Goal: Transaction & Acquisition: Subscribe to service/newsletter

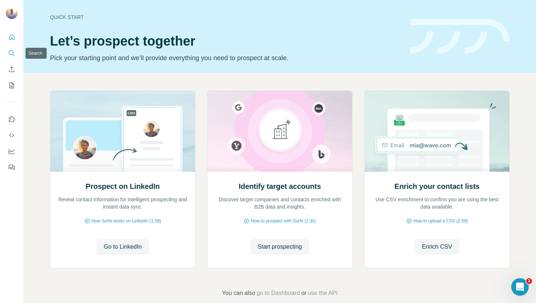
click at [11, 53] on icon "Search" at bounding box center [11, 53] width 7 height 7
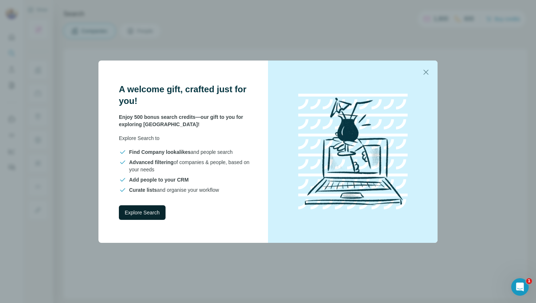
click at [143, 213] on span "Explore Search" at bounding box center [142, 212] width 35 height 7
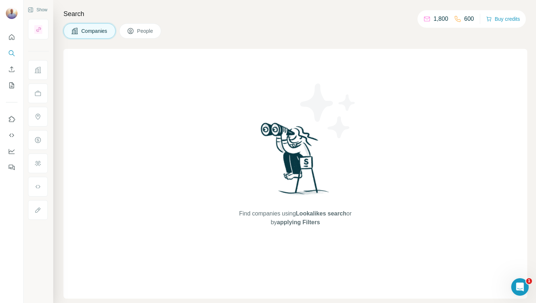
click at [92, 30] on span "Companies" at bounding box center [94, 30] width 27 height 7
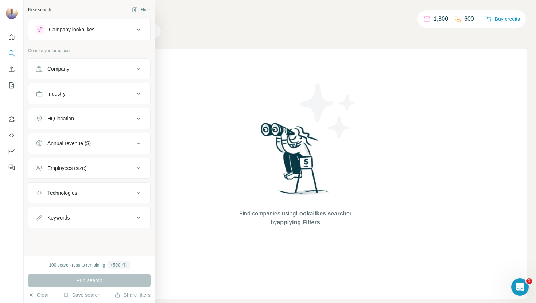
click at [138, 67] on icon at bounding box center [138, 69] width 9 height 9
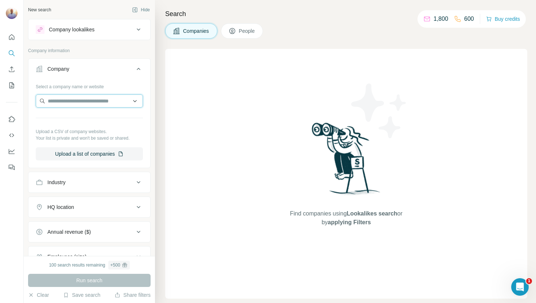
click at [104, 102] on input "text" at bounding box center [89, 100] width 107 height 13
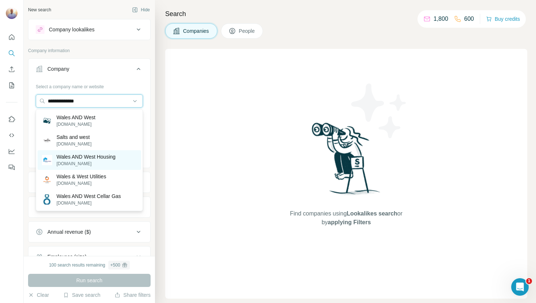
type input "**********"
click at [80, 155] on p "Wales AND West Housing" at bounding box center [86, 156] width 59 height 7
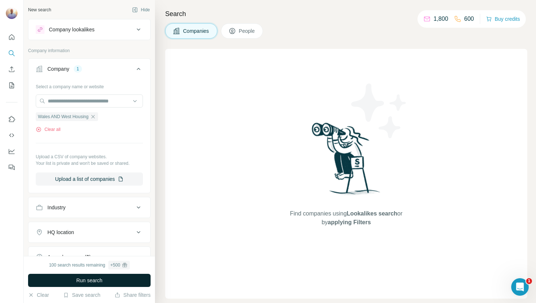
click at [90, 280] on span "Run search" at bounding box center [89, 280] width 26 height 7
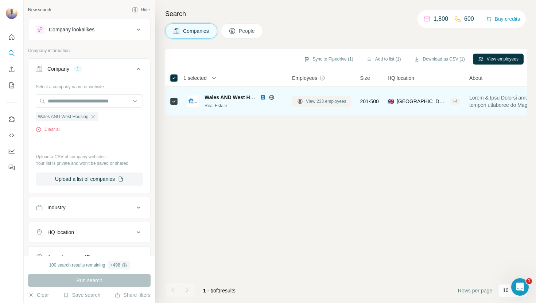
click at [316, 100] on span "View 233 employees" at bounding box center [326, 101] width 40 height 7
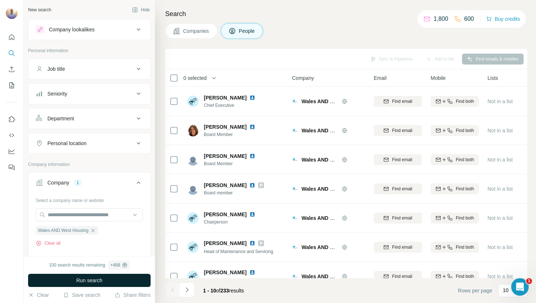
click at [103, 280] on button "Run search" at bounding box center [89, 280] width 123 height 13
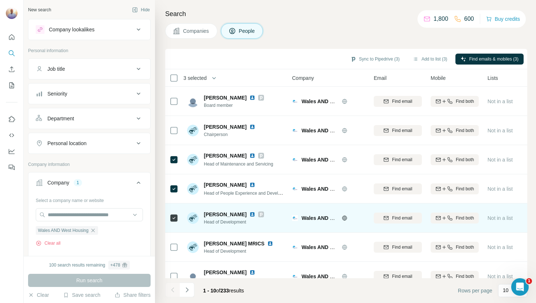
scroll to position [100, 0]
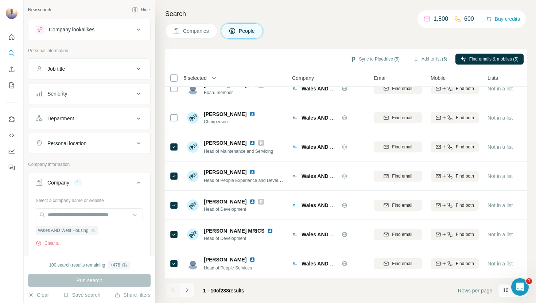
click at [190, 290] on icon "Navigate to next page" at bounding box center [187, 289] width 7 height 7
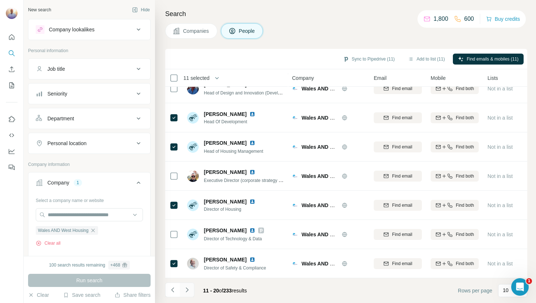
click at [188, 289] on icon "Navigate to next page" at bounding box center [187, 289] width 7 height 7
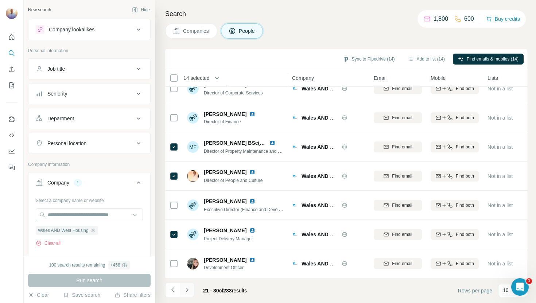
click at [187, 291] on icon "Navigate to next page" at bounding box center [187, 289] width 7 height 7
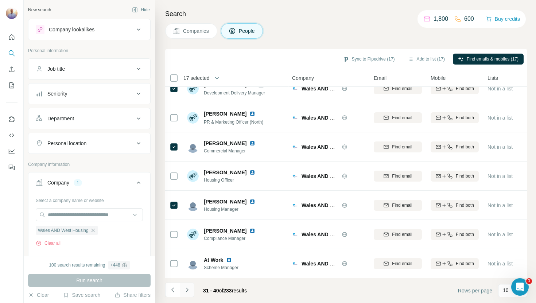
click at [189, 290] on icon "Navigate to next page" at bounding box center [187, 289] width 7 height 7
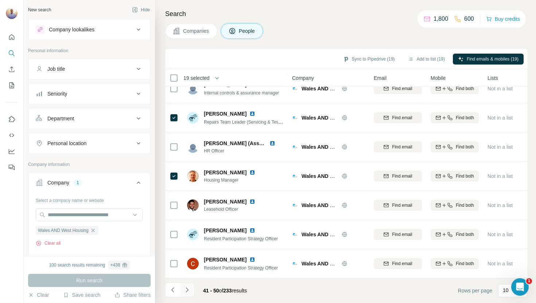
click at [188, 293] on icon "Navigate to next page" at bounding box center [187, 289] width 7 height 7
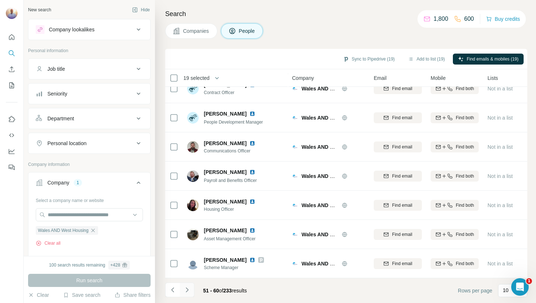
click at [190, 290] on icon "Navigate to next page" at bounding box center [187, 289] width 7 height 7
click at [188, 289] on icon "Navigate to next page" at bounding box center [187, 289] width 7 height 7
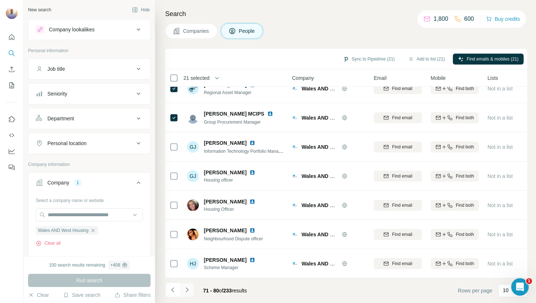
click at [188, 289] on icon "Navigate to next page" at bounding box center [187, 289] width 3 height 5
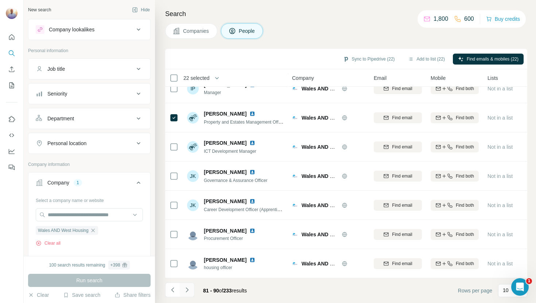
click at [189, 292] on icon "Navigate to next page" at bounding box center [187, 289] width 7 height 7
click at [190, 290] on icon "Navigate to next page" at bounding box center [187, 289] width 7 height 7
click at [190, 291] on icon "Navigate to next page" at bounding box center [187, 289] width 7 height 7
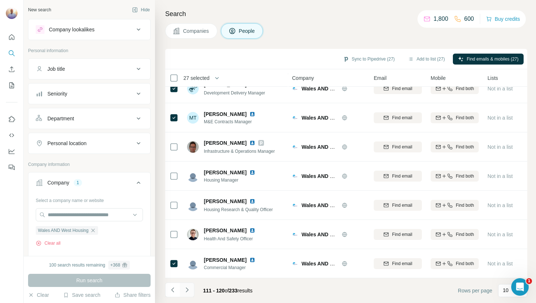
click at [188, 291] on icon "Navigate to next page" at bounding box center [187, 289] width 7 height 7
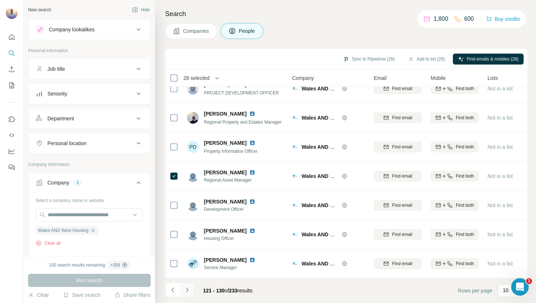
click at [189, 289] on icon "Navigate to next page" at bounding box center [187, 289] width 7 height 7
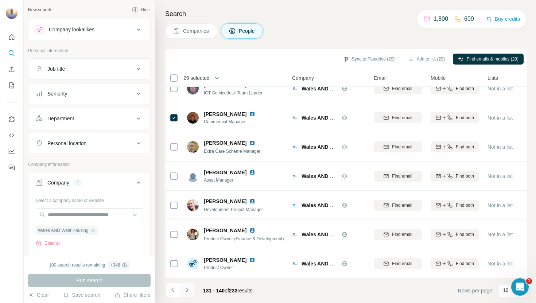
click at [189, 290] on icon "Navigate to next page" at bounding box center [187, 289] width 7 height 7
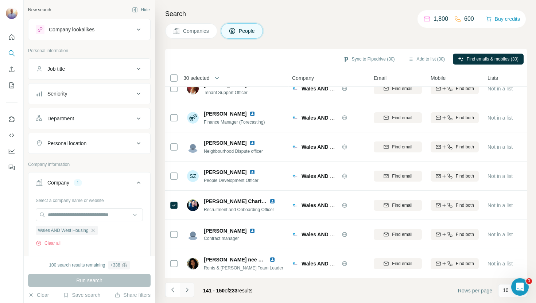
click at [188, 290] on icon "Navigate to next page" at bounding box center [187, 289] width 3 height 5
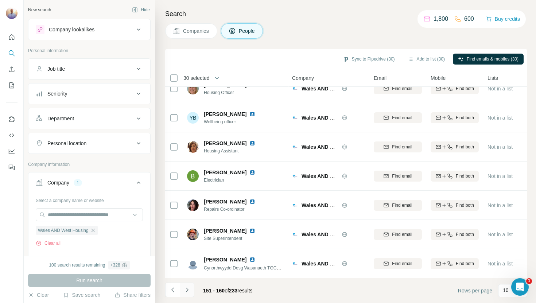
click at [189, 290] on icon "Navigate to next page" at bounding box center [187, 289] width 7 height 7
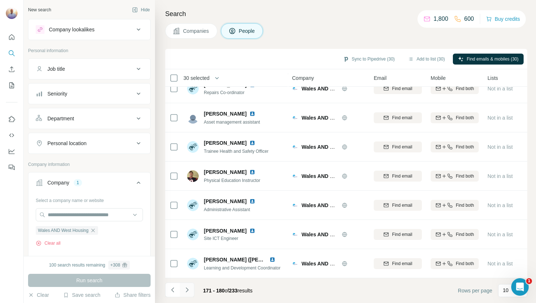
click at [189, 290] on icon "Navigate to next page" at bounding box center [187, 289] width 7 height 7
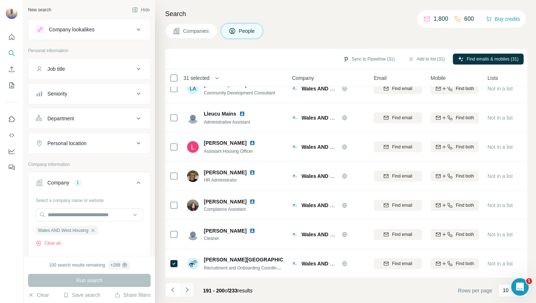
click at [187, 290] on icon "Navigate to next page" at bounding box center [187, 289] width 7 height 7
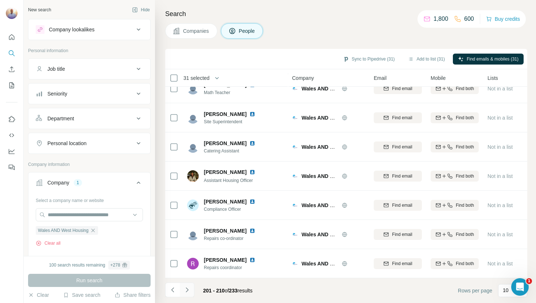
click at [188, 290] on icon "Navigate to next page" at bounding box center [187, 289] width 7 height 7
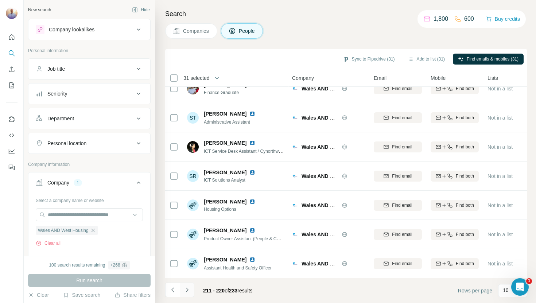
click at [188, 290] on icon "Navigate to next page" at bounding box center [187, 289] width 7 height 7
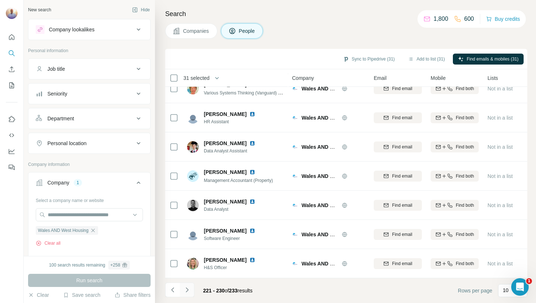
click at [188, 290] on icon "Navigate to next page" at bounding box center [187, 289] width 7 height 7
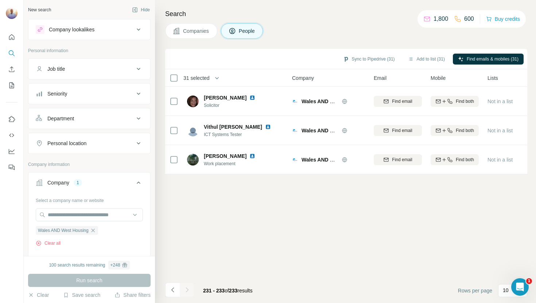
scroll to position [0, 0]
click at [355, 60] on button "Sync to Pipedrive (31)" at bounding box center [369, 59] width 62 height 11
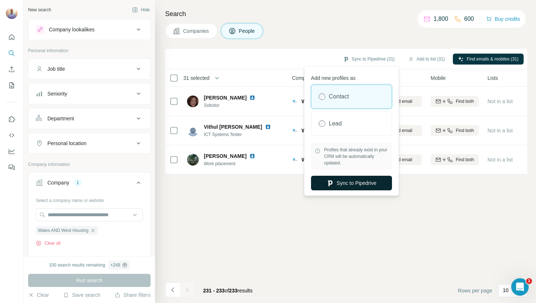
click at [342, 182] on button "Sync to Pipedrive" at bounding box center [351, 183] width 81 height 15
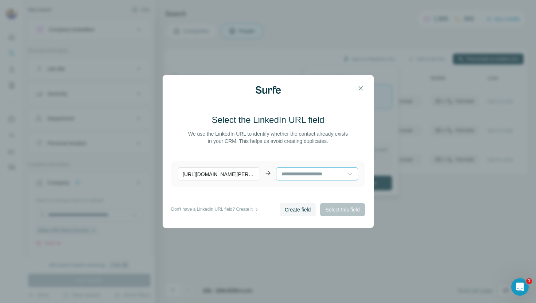
click at [350, 173] on icon at bounding box center [350, 173] width 7 height 7
click at [296, 210] on span "Create field" at bounding box center [298, 209] width 26 height 7
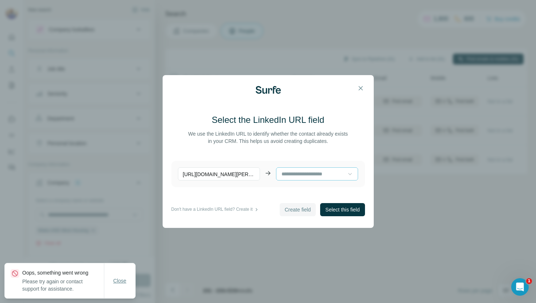
click at [120, 282] on button "Close" at bounding box center [119, 280] width 23 height 13
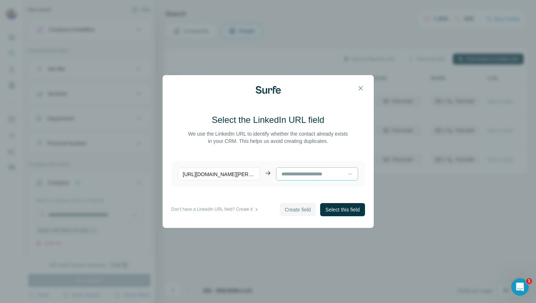
click at [329, 176] on input at bounding box center [314, 174] width 67 height 8
click at [329, 175] on input at bounding box center [314, 174] width 67 height 8
click at [332, 208] on span "Select this field" at bounding box center [342, 209] width 34 height 7
click at [335, 212] on span "Select this field" at bounding box center [342, 209] width 34 height 7
click at [268, 173] on icon at bounding box center [268, 173] width 5 height 0
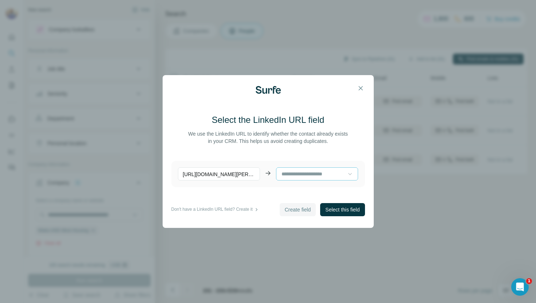
click at [288, 173] on input at bounding box center [314, 174] width 67 height 8
click at [254, 174] on p "[URL][DOMAIN_NAME][PERSON_NAME]" at bounding box center [219, 173] width 82 height 13
click at [241, 175] on p "[URL][DOMAIN_NAME][PERSON_NAME]" at bounding box center [219, 173] width 82 height 13
click at [288, 209] on span "Create field" at bounding box center [298, 209] width 26 height 7
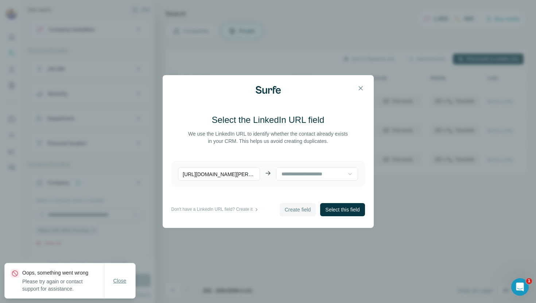
click at [120, 281] on span "Close" at bounding box center [119, 280] width 13 height 7
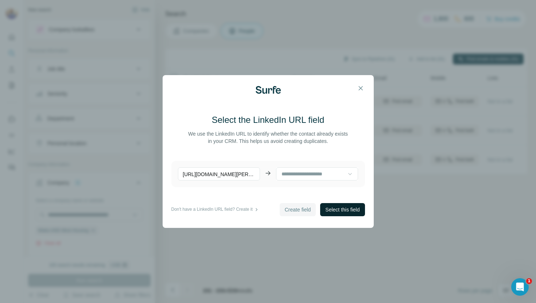
click at [332, 212] on span "Select this field" at bounding box center [342, 209] width 34 height 7
click at [360, 86] on icon "button" at bounding box center [360, 88] width 7 height 7
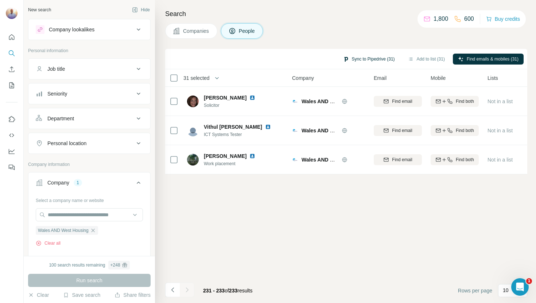
click at [358, 60] on button "Sync to Pipedrive (31)" at bounding box center [369, 59] width 62 height 11
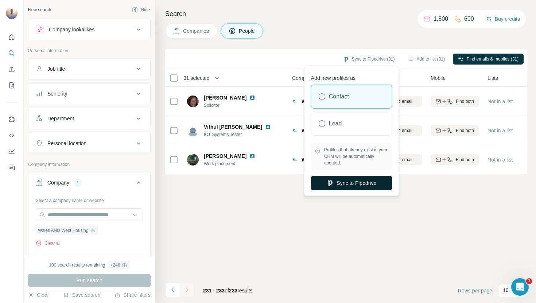
click at [348, 186] on button "Sync to Pipedrive" at bounding box center [351, 183] width 81 height 15
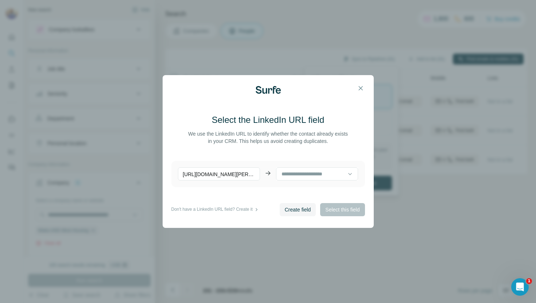
click at [343, 210] on div "Create field Select this field" at bounding box center [322, 209] width 85 height 13
click at [326, 211] on div "Create field Select this field" at bounding box center [322, 209] width 85 height 13
click at [327, 176] on input at bounding box center [314, 174] width 67 height 8
click at [257, 210] on icon at bounding box center [256, 209] width 7 height 7
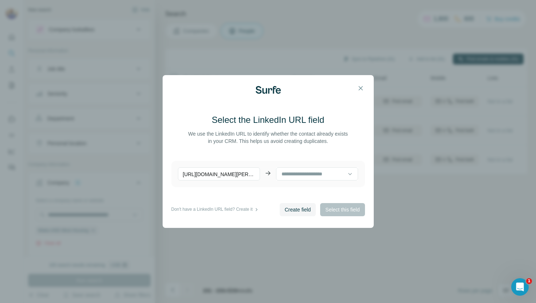
click at [258, 210] on icon at bounding box center [257, 209] width 2 height 3
click at [285, 210] on span "Create field" at bounding box center [298, 209] width 26 height 7
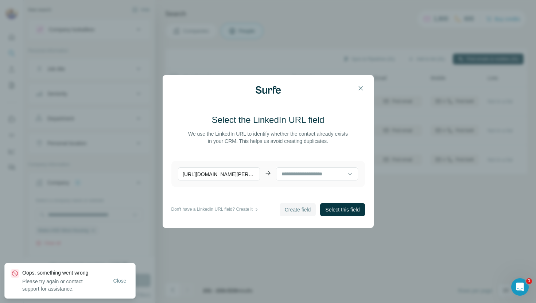
click at [119, 282] on span "Close" at bounding box center [119, 280] width 13 height 7
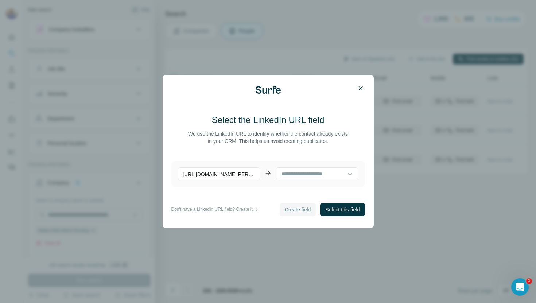
click at [362, 87] on icon "button" at bounding box center [360, 88] width 7 height 7
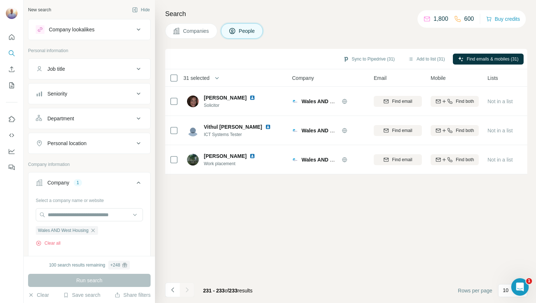
click at [197, 34] on span "Companies" at bounding box center [196, 30] width 27 height 7
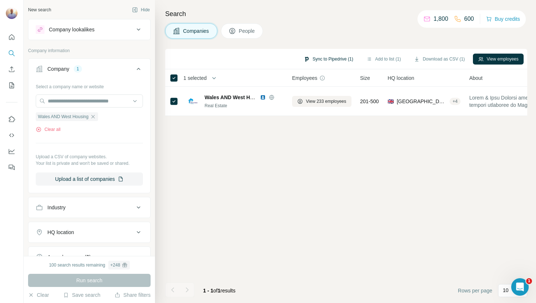
click at [319, 59] on button "Sync to Pipedrive (1)" at bounding box center [328, 59] width 59 height 11
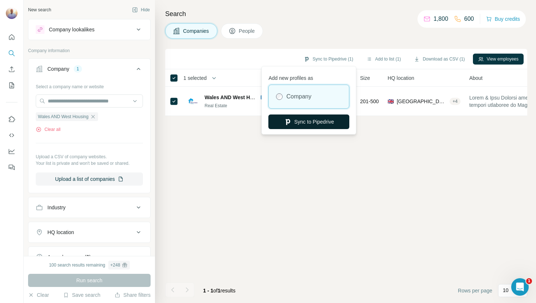
click at [310, 121] on button "Sync to Pipedrive" at bounding box center [309, 122] width 81 height 15
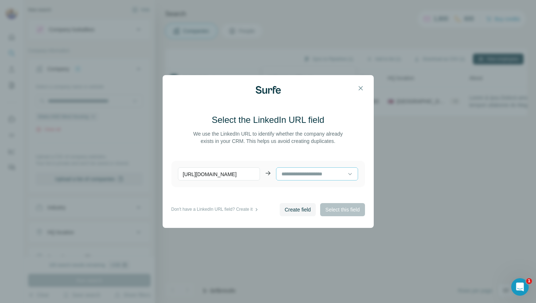
click at [309, 174] on input at bounding box center [314, 174] width 67 height 8
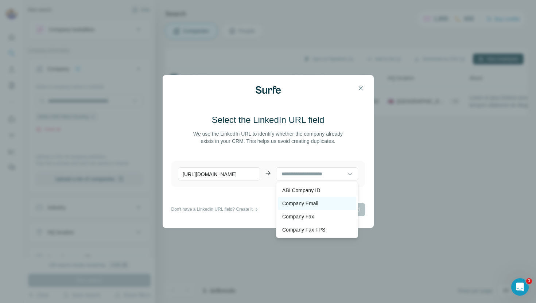
click at [310, 202] on p "Company Email" at bounding box center [300, 203] width 36 height 7
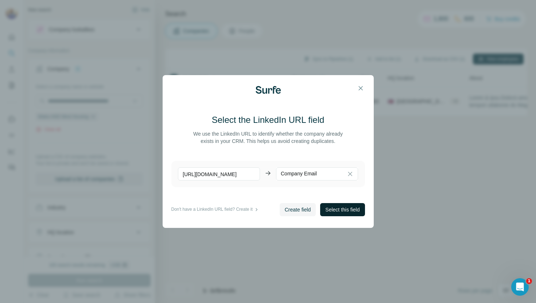
click at [332, 209] on span "Select this field" at bounding box center [342, 209] width 34 height 7
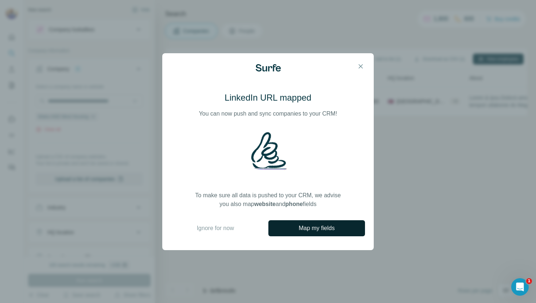
click at [326, 228] on span "Map my fields" at bounding box center [317, 228] width 36 height 9
click at [225, 228] on span "Ignore for now" at bounding box center [215, 228] width 37 height 9
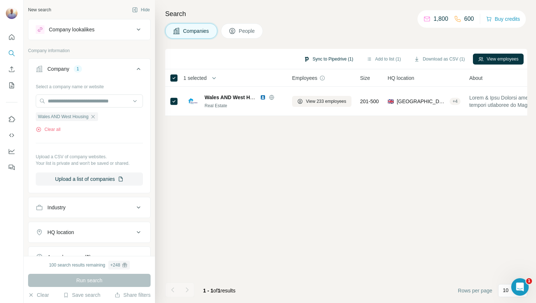
click at [325, 58] on button "Sync to Pipedrive (1)" at bounding box center [328, 59] width 59 height 11
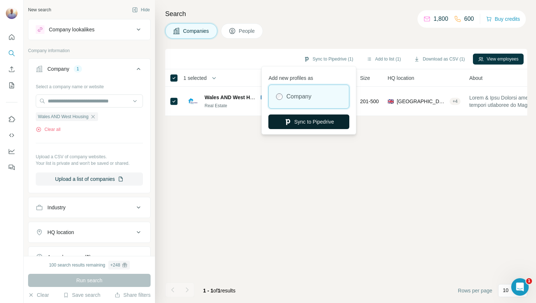
click at [313, 123] on button "Sync to Pipedrive" at bounding box center [309, 122] width 81 height 15
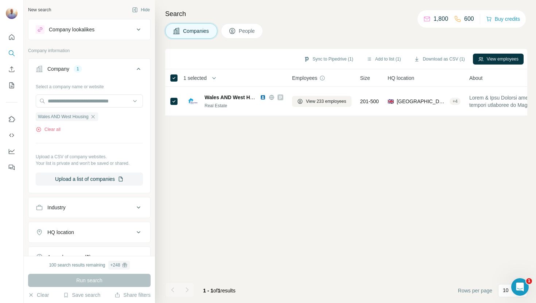
click at [248, 34] on span "People" at bounding box center [247, 30] width 17 height 7
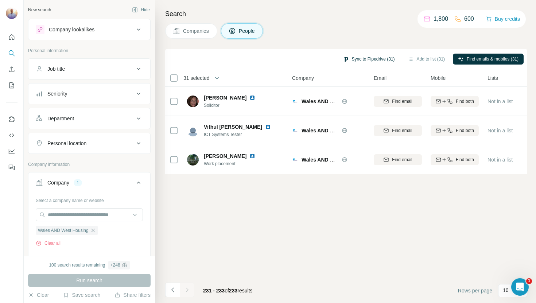
click at [354, 60] on button "Sync to Pipedrive (31)" at bounding box center [369, 59] width 62 height 11
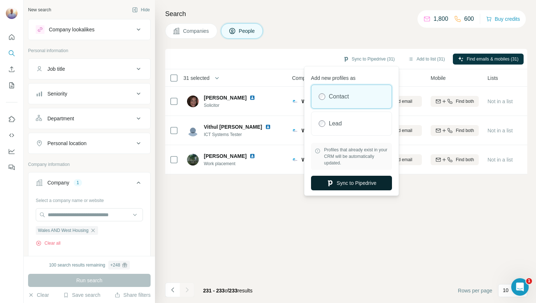
click at [341, 184] on button "Sync to Pipedrive" at bounding box center [351, 183] width 81 height 15
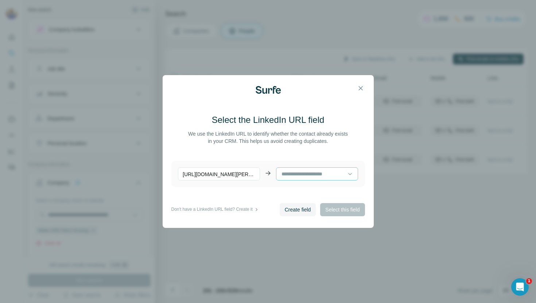
click at [341, 175] on input at bounding box center [314, 174] width 67 height 8
click at [304, 212] on span "Create field" at bounding box center [298, 209] width 26 height 7
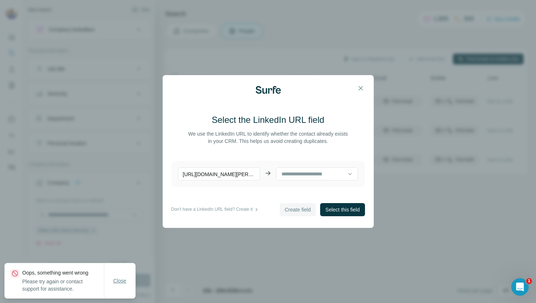
click at [120, 280] on span "Close" at bounding box center [119, 280] width 13 height 7
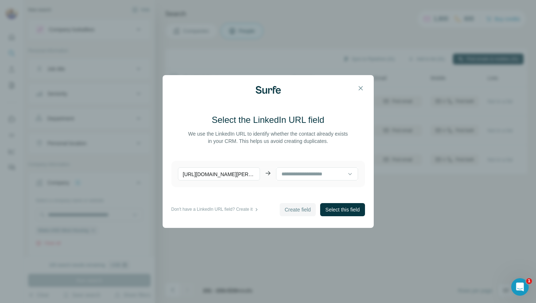
click at [260, 210] on icon at bounding box center [256, 209] width 7 height 7
click at [260, 209] on icon at bounding box center [256, 209] width 7 height 7
click at [336, 209] on span "Select this field" at bounding box center [342, 209] width 34 height 7
click at [336, 211] on span "Select this field" at bounding box center [342, 209] width 34 height 7
click at [337, 177] on input at bounding box center [314, 174] width 67 height 8
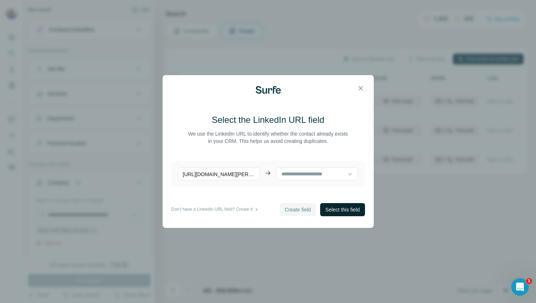
click at [338, 209] on span "Select this field" at bounding box center [342, 209] width 34 height 7
click at [268, 173] on icon at bounding box center [268, 173] width 5 height 0
click at [361, 89] on icon "button" at bounding box center [361, 88] width 4 height 4
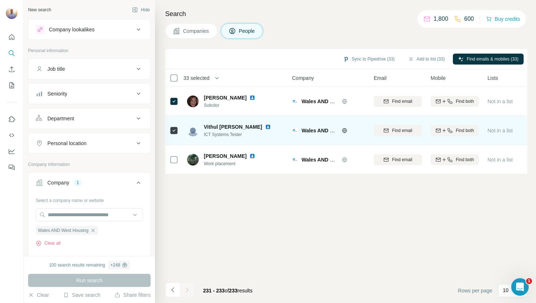
click at [175, 134] on icon at bounding box center [174, 130] width 9 height 9
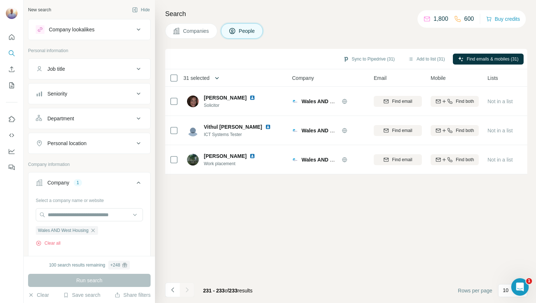
click at [221, 77] on icon "button" at bounding box center [216, 77] width 7 height 7
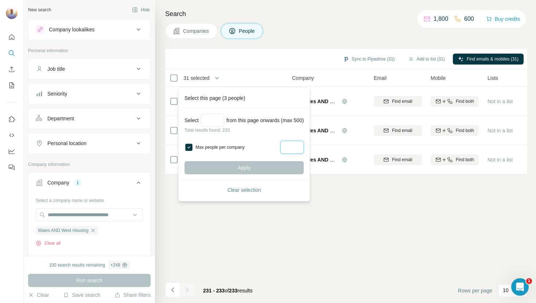
click at [298, 148] on input "Max people per company" at bounding box center [292, 147] width 23 height 13
type input "**"
click at [268, 168] on div "Apply" at bounding box center [244, 167] width 119 height 13
click at [270, 169] on div "Apply" at bounding box center [244, 167] width 119 height 13
click at [353, 197] on div "Sync to Pipedrive (31) Add to list (31) Find emails & mobiles (31) 31 selected …" at bounding box center [346, 176] width 362 height 254
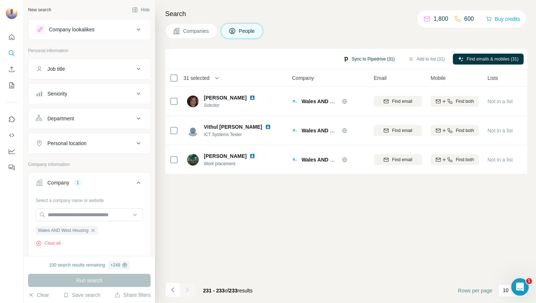
click at [354, 60] on button "Sync to Pipedrive (31)" at bounding box center [369, 59] width 62 height 11
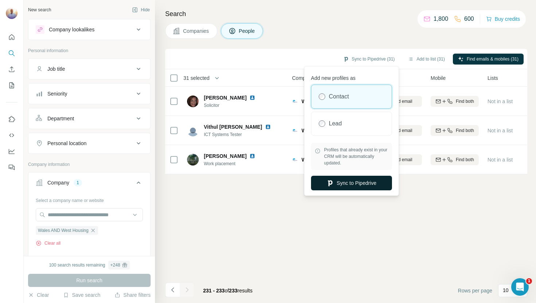
click at [347, 182] on button "Sync to Pipedrive" at bounding box center [351, 183] width 81 height 15
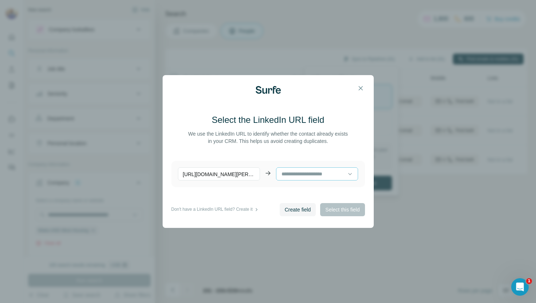
click at [300, 173] on input at bounding box center [314, 174] width 67 height 8
click at [288, 209] on span "Create field" at bounding box center [298, 209] width 26 height 7
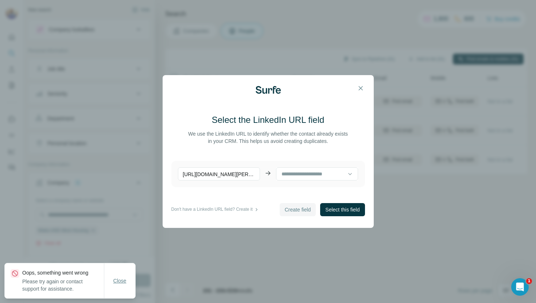
click at [119, 282] on span "Close" at bounding box center [119, 280] width 13 height 7
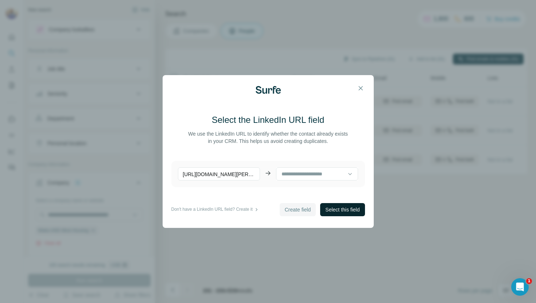
click at [329, 211] on span "Select this field" at bounding box center [342, 209] width 34 height 7
click at [318, 173] on input at bounding box center [314, 174] width 67 height 8
type input "***"
click at [360, 88] on icon "button" at bounding box center [361, 88] width 4 height 4
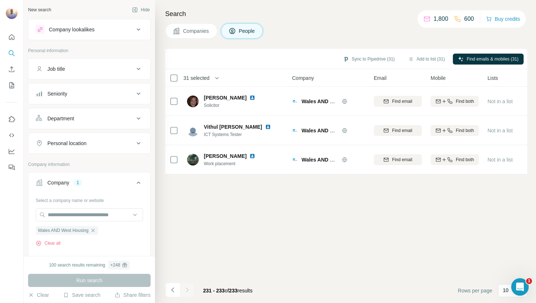
click at [196, 31] on span "Companies" at bounding box center [196, 30] width 27 height 7
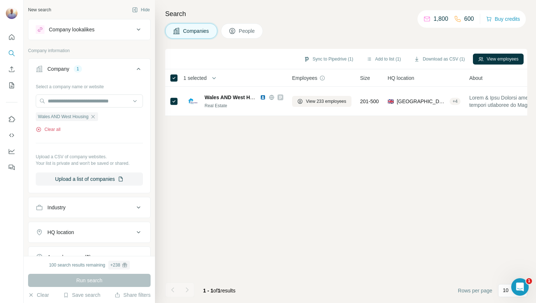
click at [52, 130] on button "Clear all" at bounding box center [48, 129] width 25 height 7
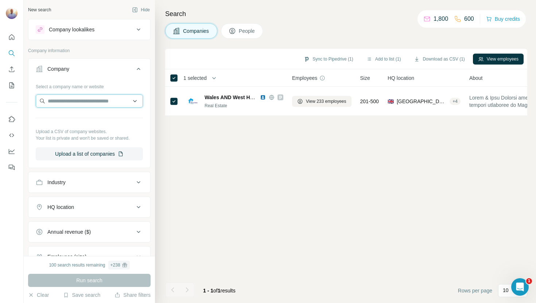
click at [72, 101] on input "text" at bounding box center [89, 100] width 107 height 13
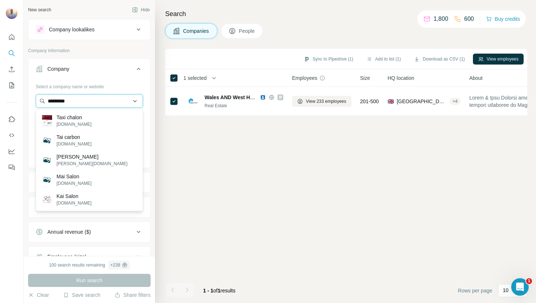
click at [76, 99] on input "*********" at bounding box center [89, 100] width 107 height 13
type input "*"
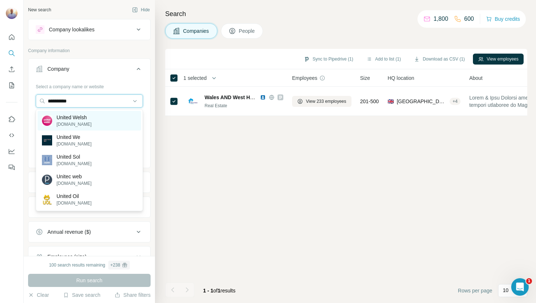
type input "**********"
click at [67, 119] on p "United Welsh" at bounding box center [74, 117] width 35 height 7
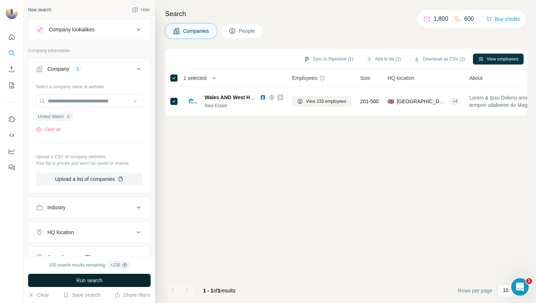
click at [74, 280] on button "Run search" at bounding box center [89, 280] width 123 height 13
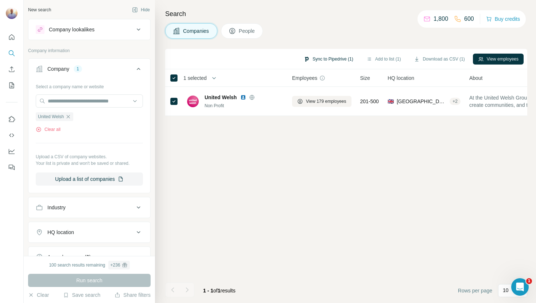
click at [319, 59] on button "Sync to Pipedrive (1)" at bounding box center [328, 59] width 59 height 11
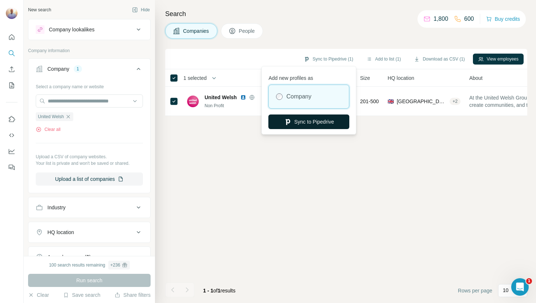
click at [314, 122] on button "Sync to Pipedrive" at bounding box center [309, 122] width 81 height 15
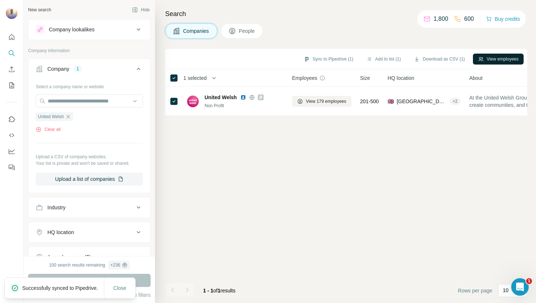
click at [490, 58] on button "View employees" at bounding box center [498, 59] width 51 height 11
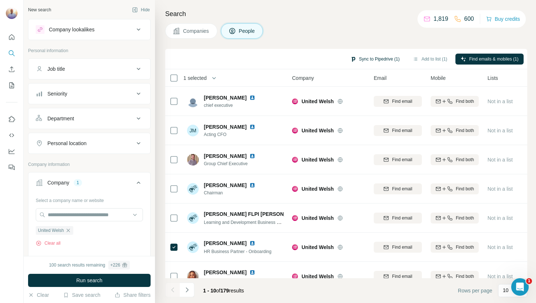
click at [376, 61] on button "Sync to Pipedrive (1)" at bounding box center [375, 59] width 59 height 11
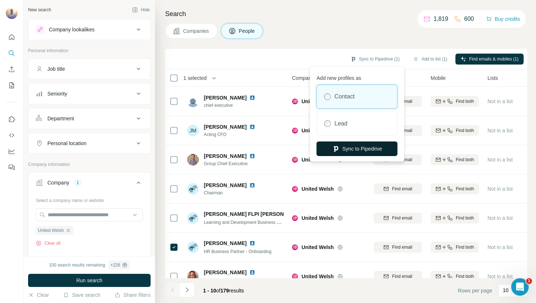
click at [363, 150] on button "Sync to Pipedrive" at bounding box center [357, 149] width 81 height 15
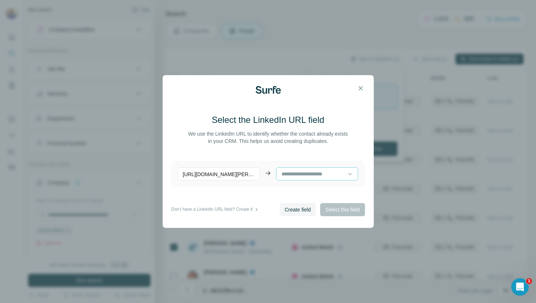
click at [337, 174] on input at bounding box center [314, 174] width 67 height 8
click at [360, 89] on icon "button" at bounding box center [360, 88] width 7 height 7
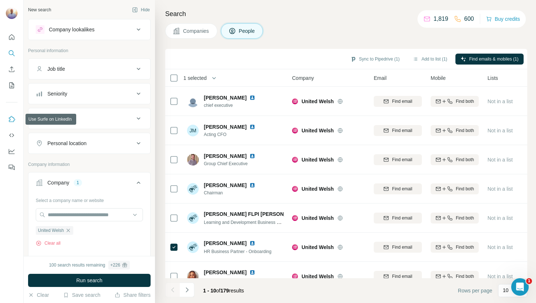
click at [12, 120] on icon "Use Surfe on LinkedIn" at bounding box center [11, 119] width 7 height 7
click at [139, 29] on icon at bounding box center [139, 29] width 4 height 2
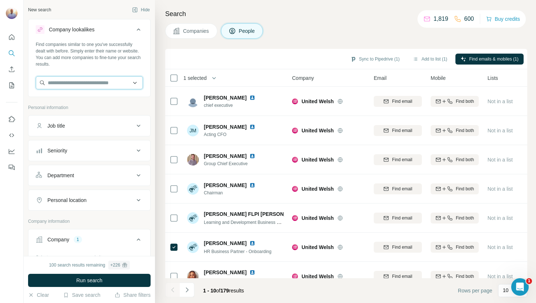
click at [93, 82] on input "text" at bounding box center [89, 82] width 107 height 13
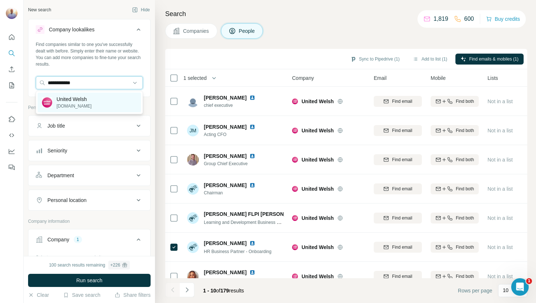
type input "**********"
click at [85, 99] on p "United Welsh" at bounding box center [74, 99] width 35 height 7
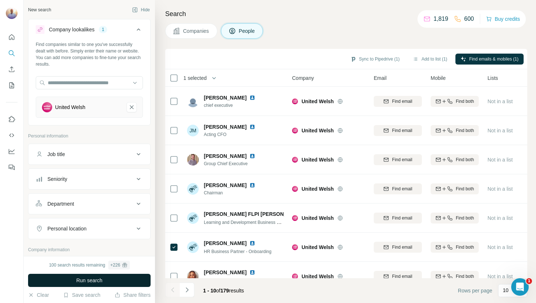
click at [90, 281] on span "Run search" at bounding box center [89, 280] width 26 height 7
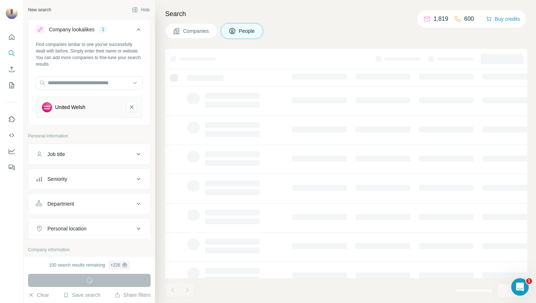
click at [195, 31] on span "Companies" at bounding box center [196, 30] width 27 height 7
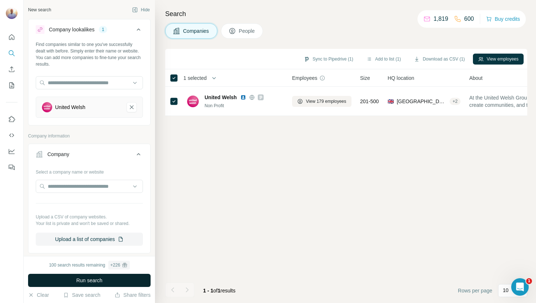
click at [107, 29] on div "1" at bounding box center [103, 29] width 8 height 7
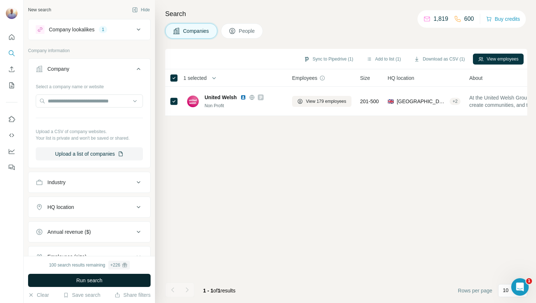
click at [107, 29] on div "1" at bounding box center [103, 29] width 8 height 7
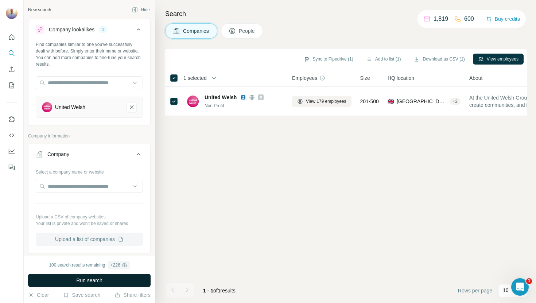
click at [99, 238] on button "Upload a list of companies" at bounding box center [89, 239] width 107 height 13
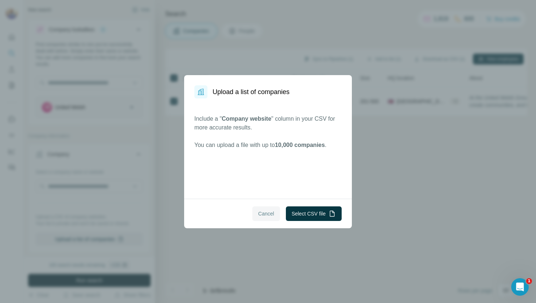
click at [268, 215] on span "Cancel" at bounding box center [266, 213] width 16 height 7
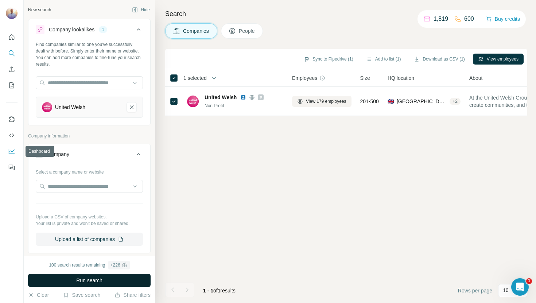
click at [11, 151] on icon "Dashboard" at bounding box center [11, 151] width 7 height 7
